Goal: Transaction & Acquisition: Book appointment/travel/reservation

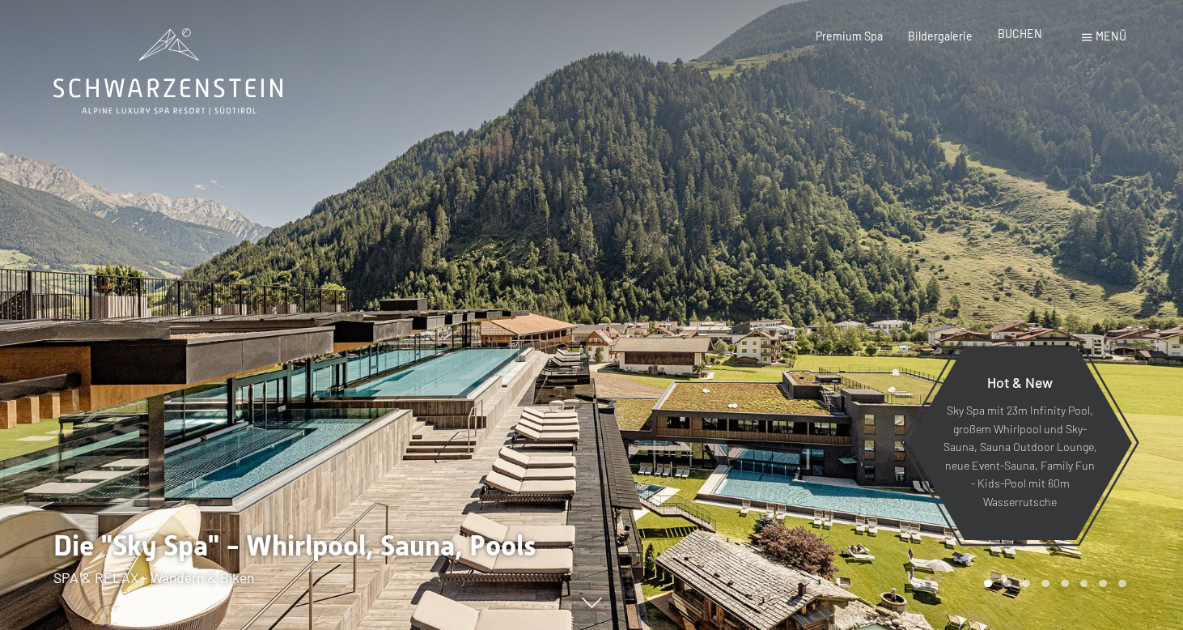
click at [1032, 36] on span "BUCHEN" at bounding box center [1020, 34] width 45 height 14
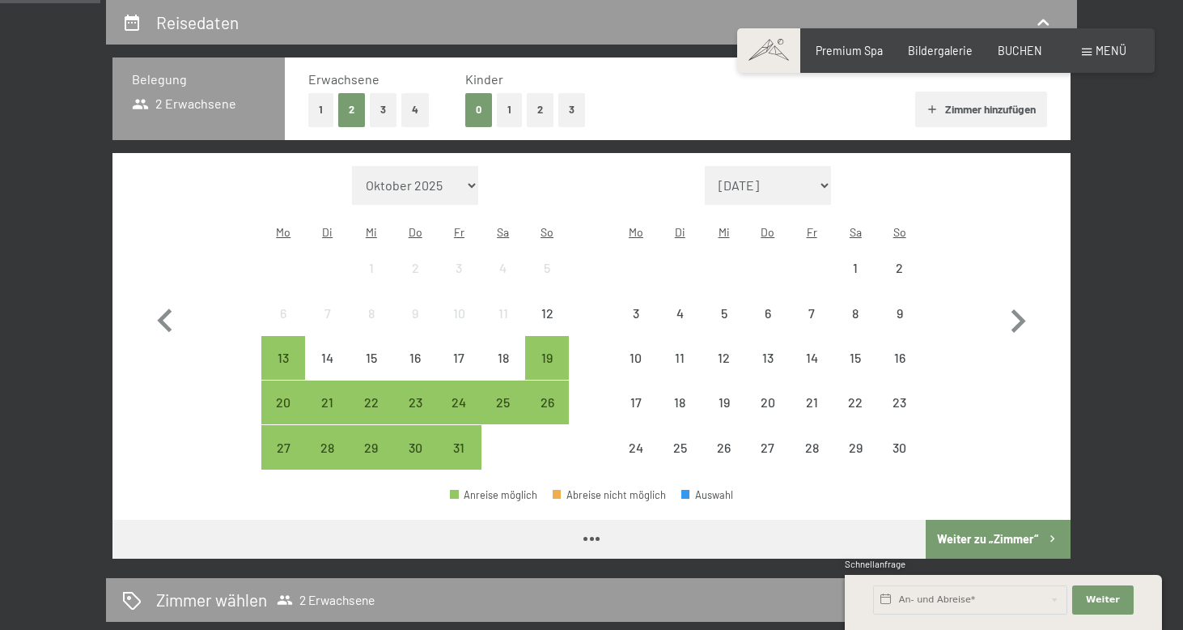
scroll to position [429, 0]
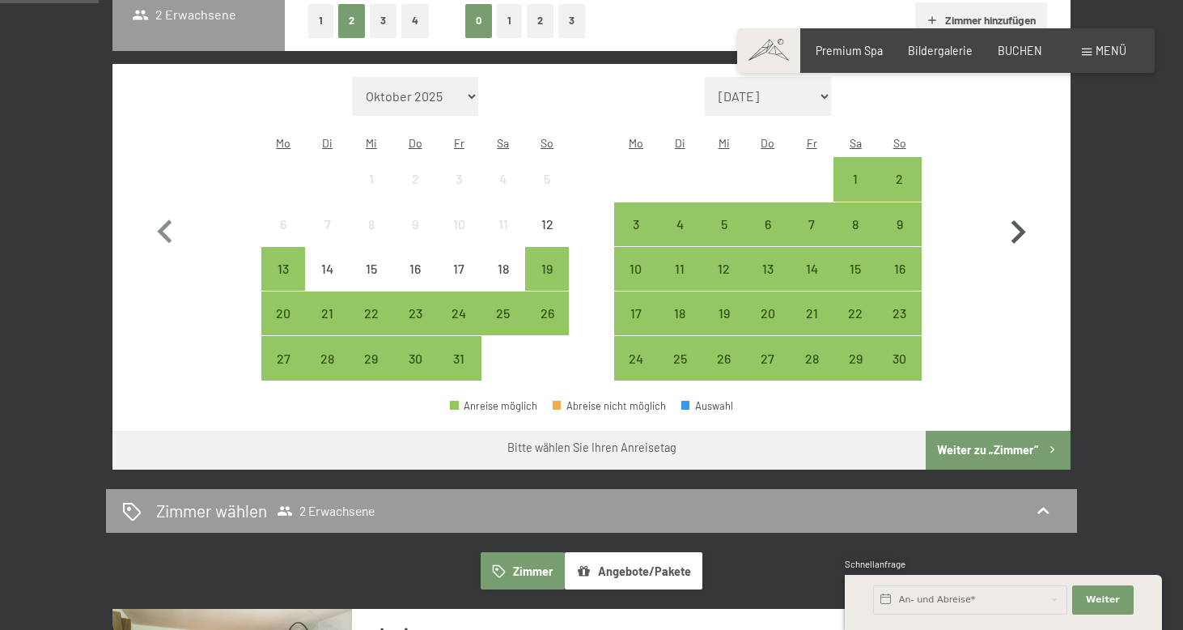
click at [1008, 224] on icon "button" at bounding box center [1018, 232] width 47 height 47
select select "2025-11-01"
select select "2025-12-01"
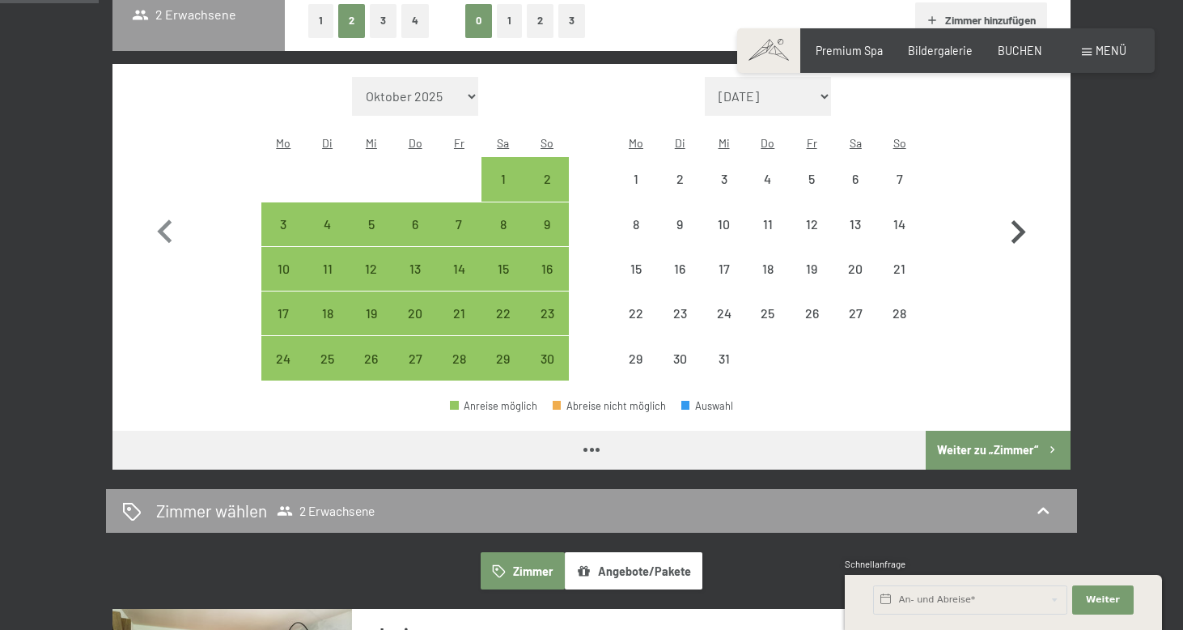
click at [1008, 224] on icon "button" at bounding box center [1018, 232] width 47 height 47
select select "2025-12-01"
select select "2026-01-01"
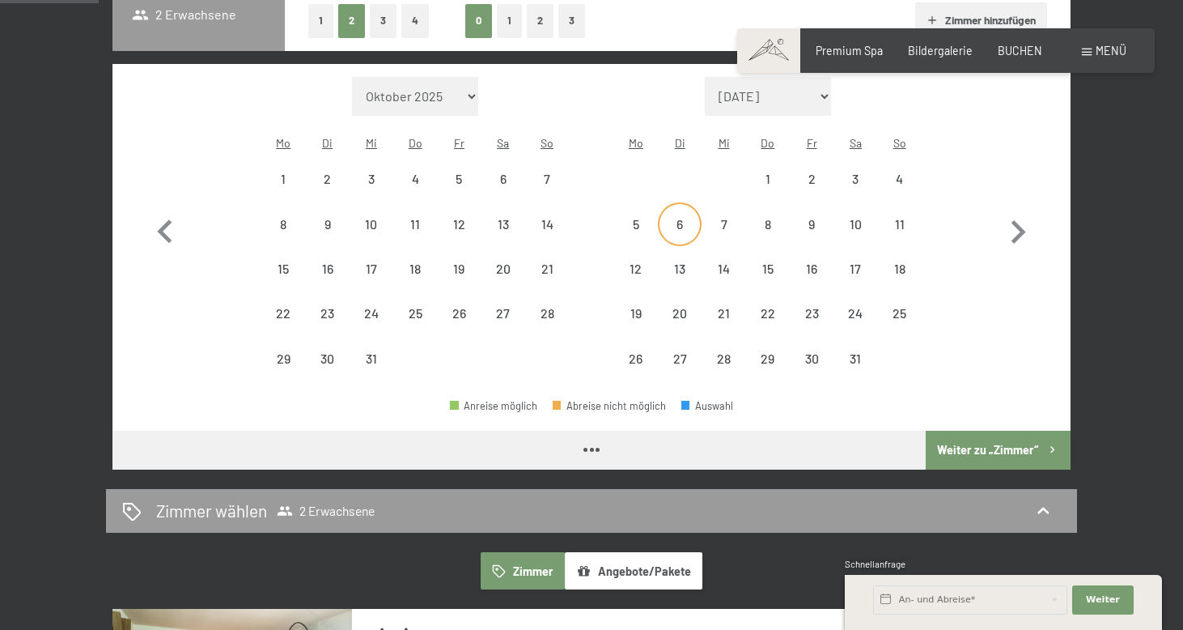
select select "2025-12-01"
select select "2026-01-01"
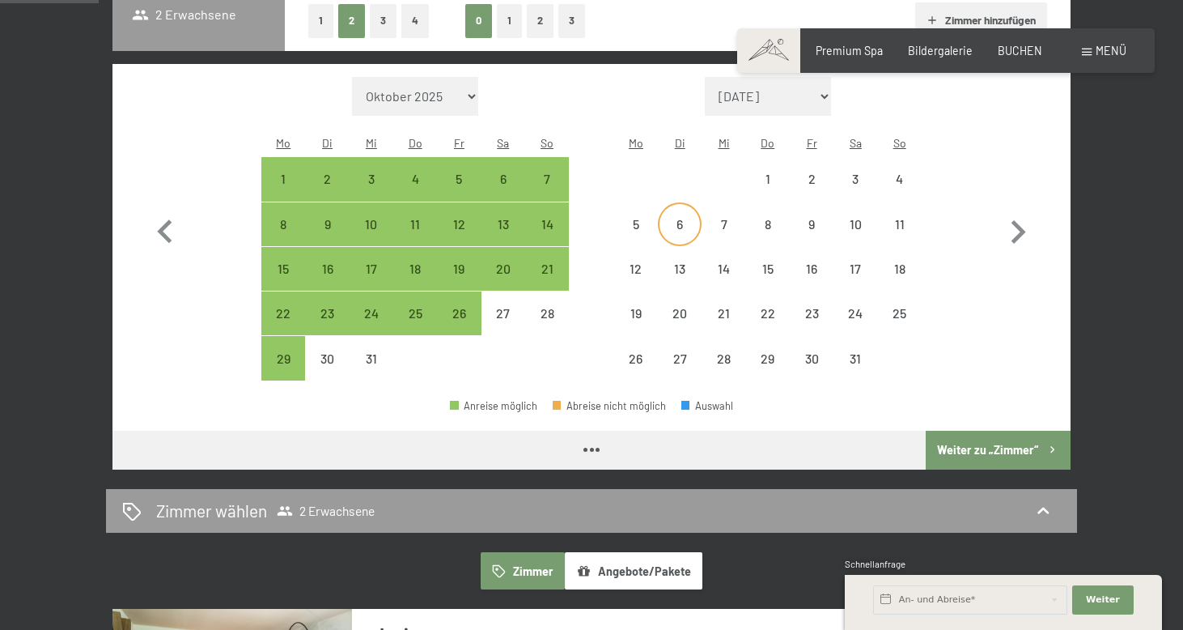
select select "2025-12-01"
select select "2026-01-01"
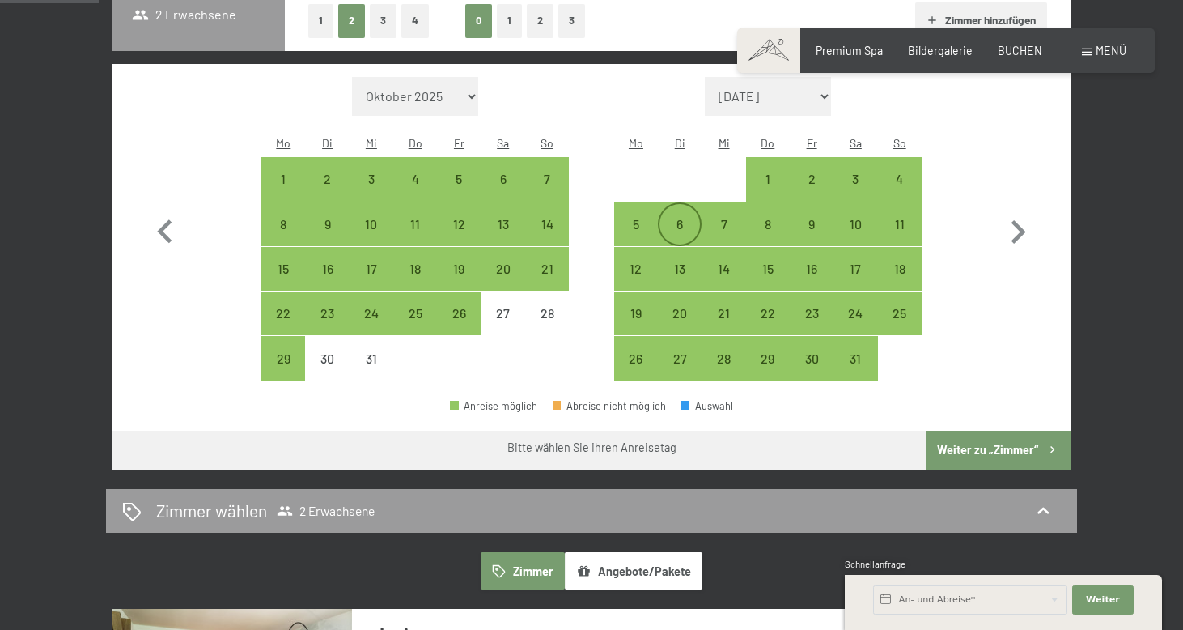
click at [684, 218] on div "6" at bounding box center [680, 238] width 40 height 40
select select "2025-12-01"
select select "2026-01-01"
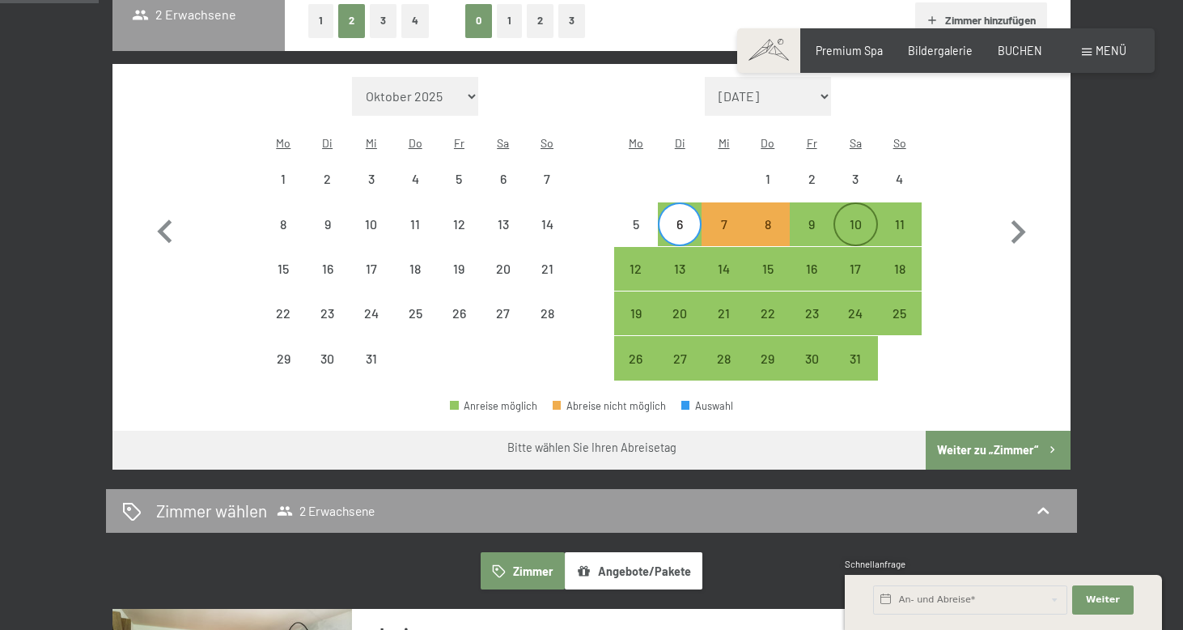
click at [842, 218] on div "10" at bounding box center [855, 238] width 40 height 40
select select "2025-12-01"
select select "2026-01-01"
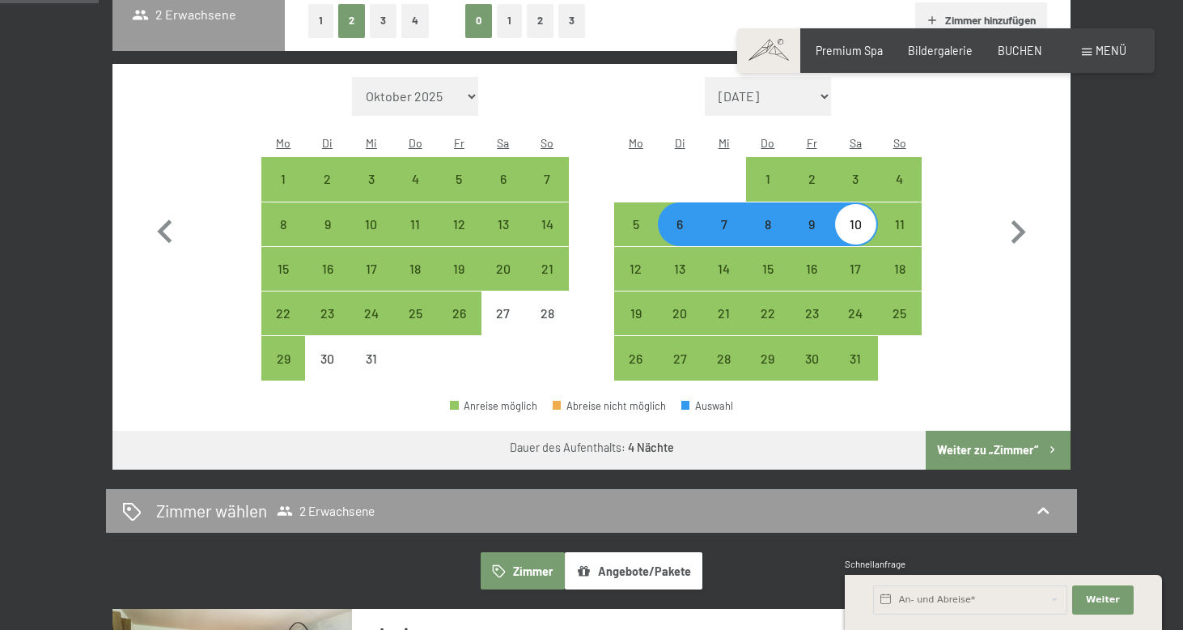
click at [970, 438] on button "Weiter zu „Zimmer“" at bounding box center [998, 450] width 145 height 39
select select "2025-12-01"
select select "2026-01-01"
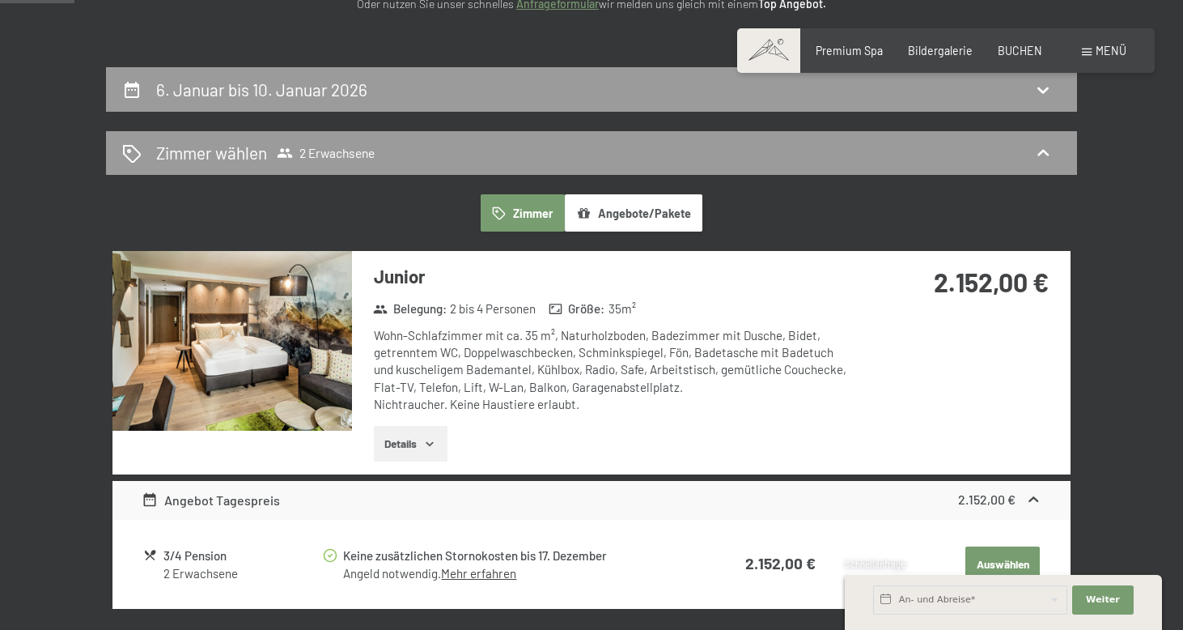
scroll to position [250, 0]
